Goal: Task Accomplishment & Management: Check status

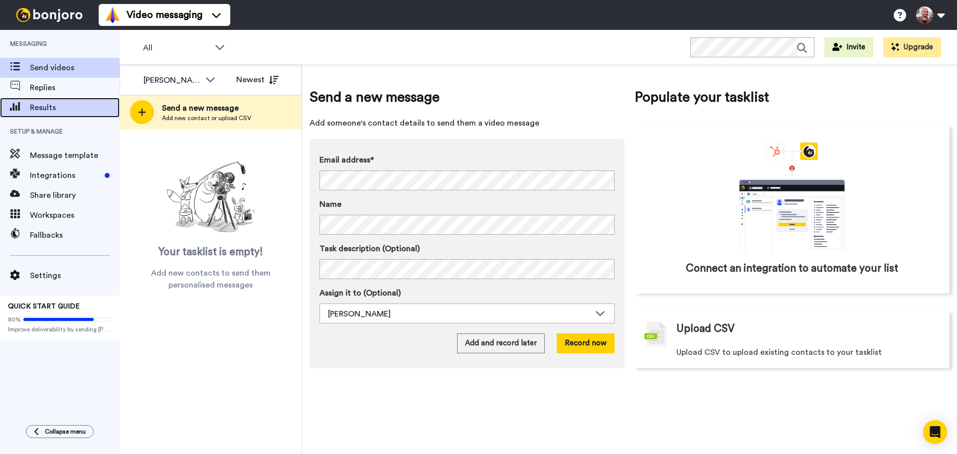
click at [56, 107] on span "Results" at bounding box center [75, 108] width 90 height 12
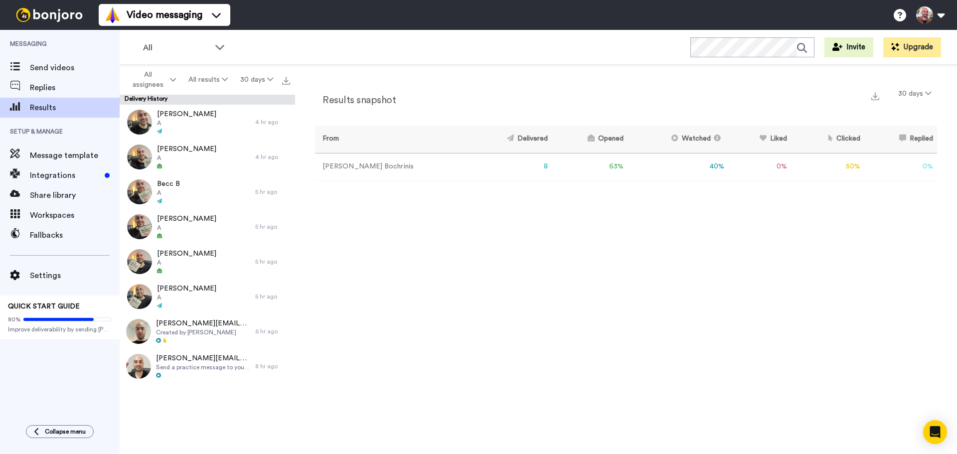
click at [697, 166] on td "40 %" at bounding box center [677, 166] width 101 height 27
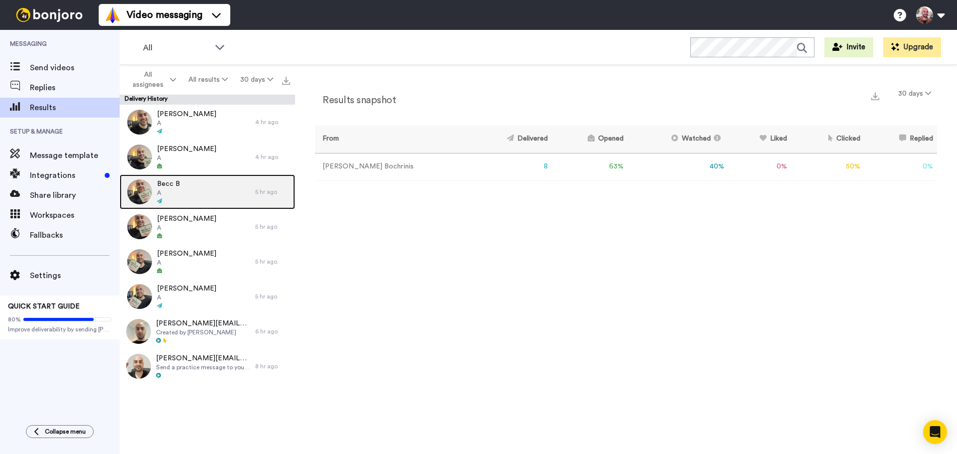
click at [218, 191] on div "Becc B A" at bounding box center [188, 191] width 136 height 35
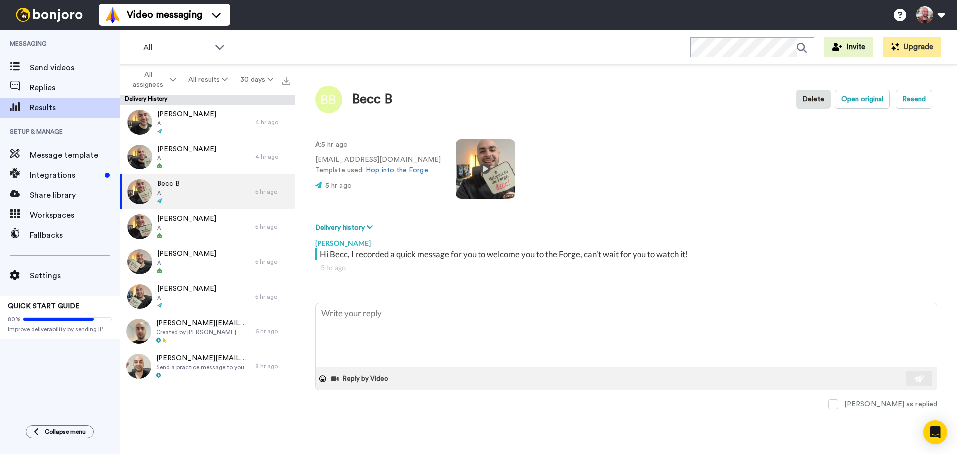
click at [480, 170] on video at bounding box center [486, 169] width 60 height 60
